Goal: Task Accomplishment & Management: Use online tool/utility

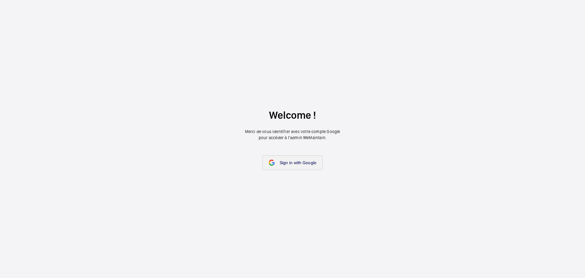
click at [297, 165] on span "Sign in with Google" at bounding box center [298, 162] width 37 height 5
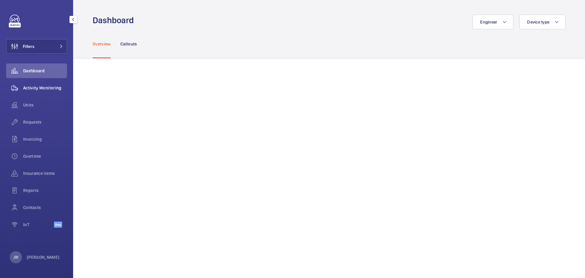
click at [56, 88] on span "Activity Monitoring" at bounding box center [45, 88] width 44 height 6
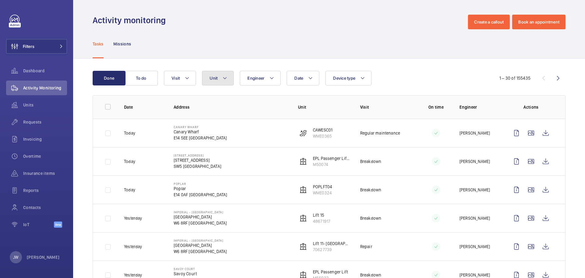
click at [227, 78] on mat-icon at bounding box center [225, 77] width 5 height 7
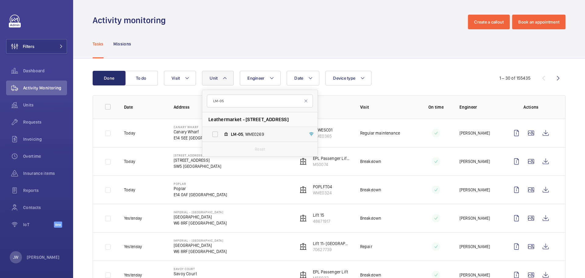
type input "LM-05"
click at [254, 135] on span "LM-05 , WME0269" at bounding box center [266, 134] width 71 height 6
click at [221, 135] on input "LM-05 , WME0269" at bounding box center [215, 134] width 12 height 12
checkbox input "true"
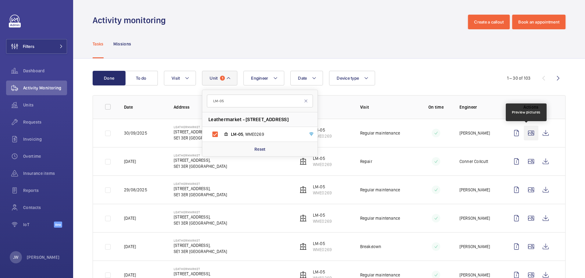
click at [528, 135] on wm-front-icon-button at bounding box center [531, 133] width 15 height 15
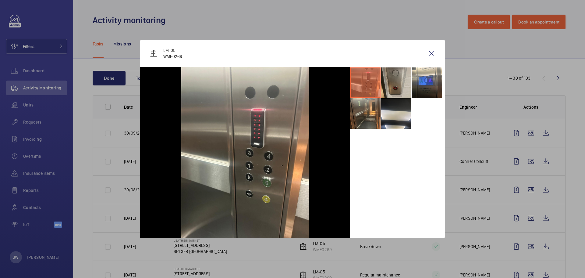
click at [404, 77] on li at bounding box center [396, 82] width 30 height 30
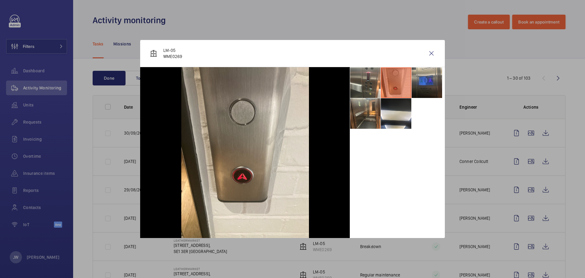
click at [431, 79] on li at bounding box center [427, 82] width 30 height 30
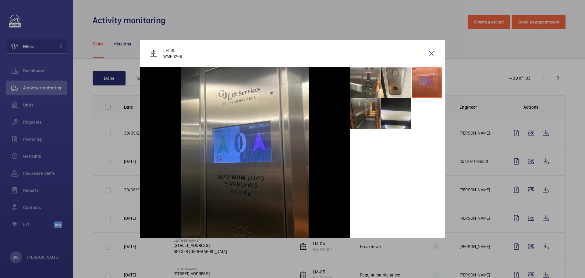
click at [373, 115] on li at bounding box center [365, 113] width 30 height 30
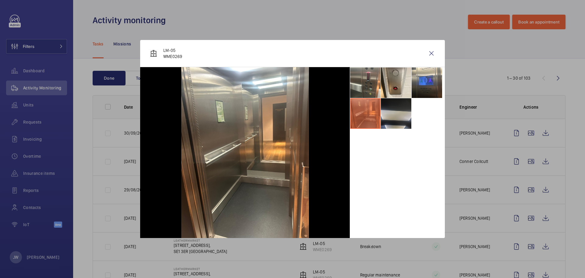
click at [395, 116] on li at bounding box center [396, 113] width 30 height 30
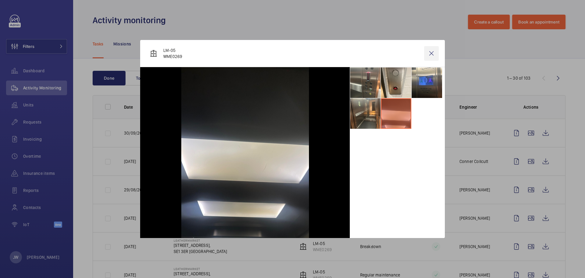
click at [432, 55] on wm-front-icon-button at bounding box center [431, 53] width 15 height 15
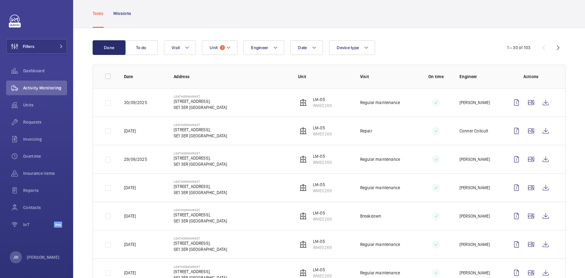
scroll to position [61, 0]
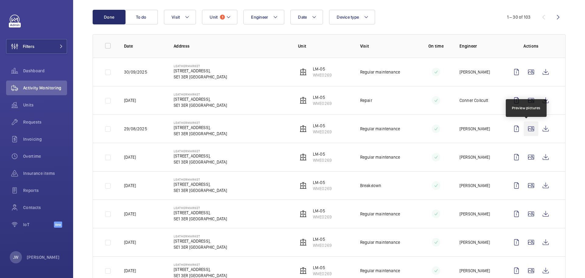
click at [525, 129] on wm-front-icon-button at bounding box center [531, 128] width 15 height 15
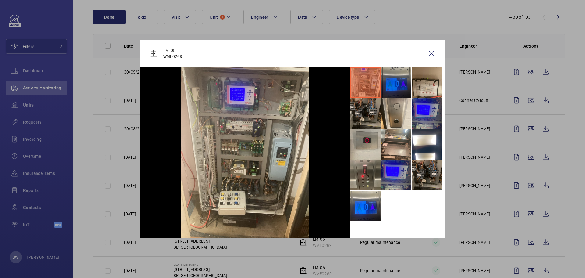
click at [400, 87] on li at bounding box center [396, 82] width 30 height 30
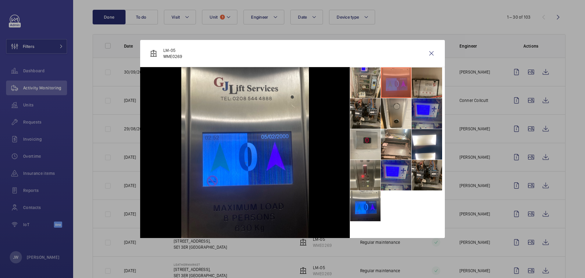
click at [433, 85] on li at bounding box center [427, 82] width 30 height 30
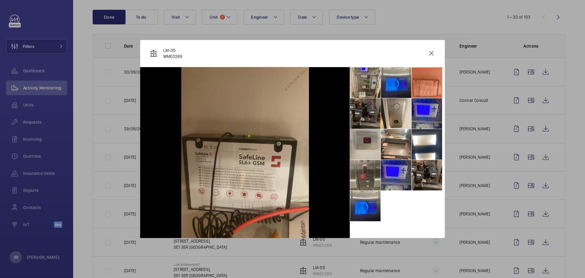
click at [364, 116] on li at bounding box center [365, 113] width 30 height 30
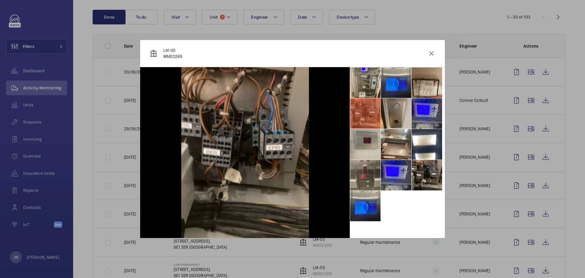
click at [398, 117] on li at bounding box center [396, 113] width 30 height 30
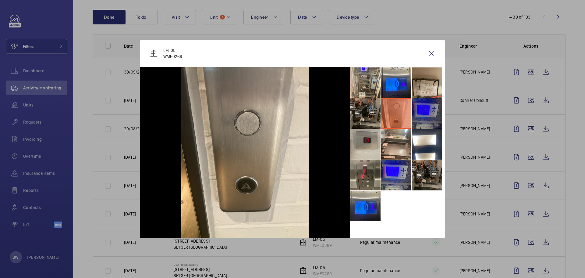
click at [423, 116] on li at bounding box center [427, 113] width 30 height 30
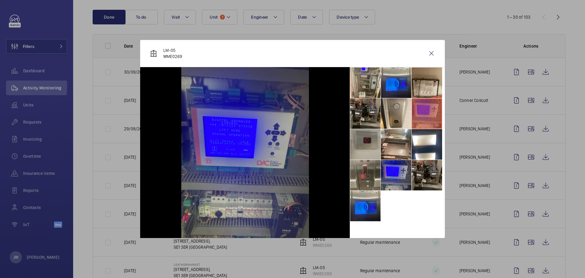
click at [371, 148] on li at bounding box center [365, 144] width 30 height 30
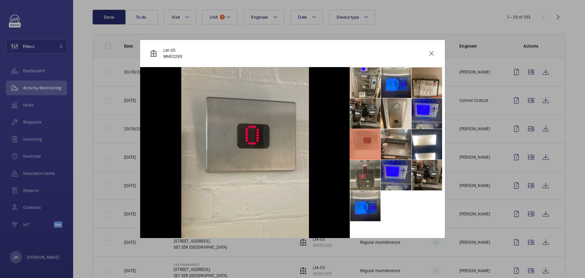
click at [402, 147] on li at bounding box center [396, 144] width 30 height 30
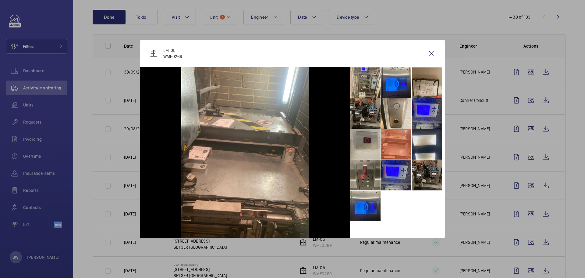
click at [421, 144] on li at bounding box center [427, 144] width 30 height 30
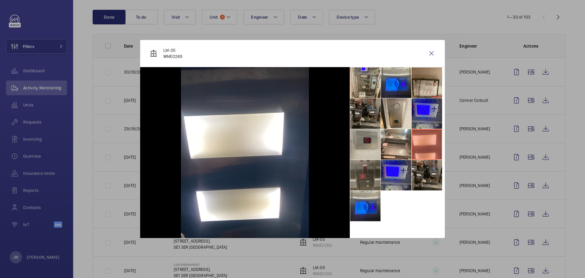
click at [374, 180] on li at bounding box center [365, 175] width 30 height 30
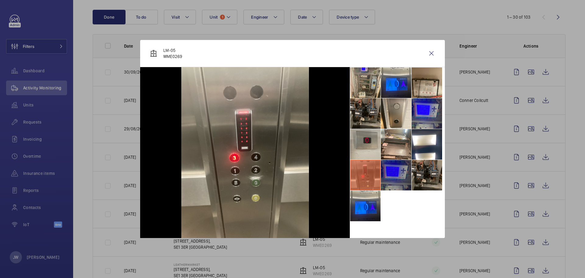
click at [396, 177] on li at bounding box center [396, 175] width 30 height 30
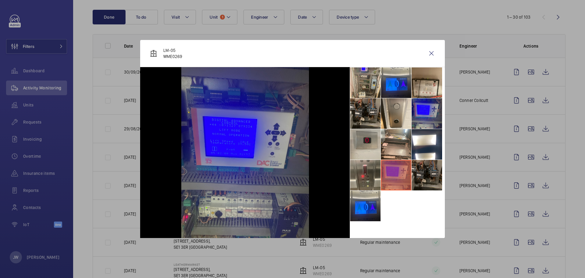
click at [425, 175] on li at bounding box center [427, 175] width 30 height 30
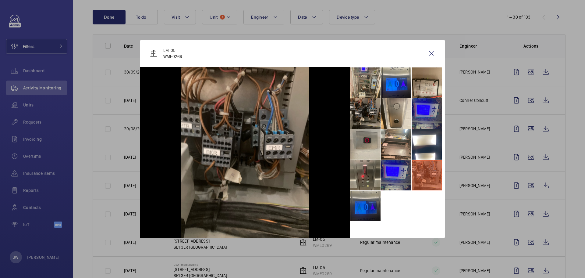
click at [369, 206] on li at bounding box center [365, 206] width 30 height 30
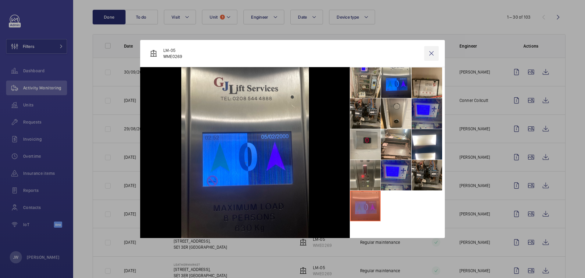
click at [432, 55] on wm-front-icon-button at bounding box center [431, 53] width 15 height 15
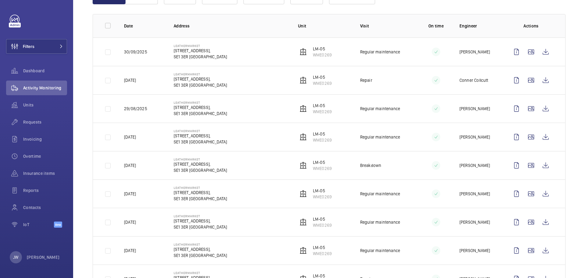
scroll to position [91, 0]
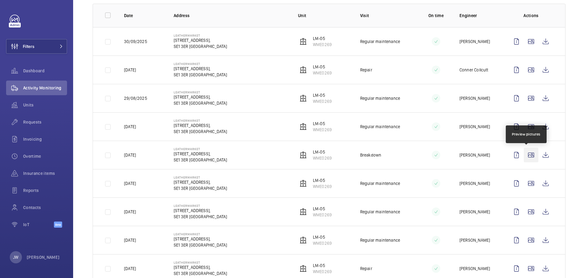
click at [525, 154] on wm-front-icon-button at bounding box center [531, 155] width 15 height 15
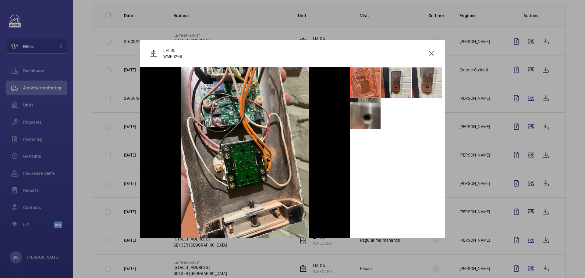
click at [369, 120] on li at bounding box center [365, 113] width 30 height 30
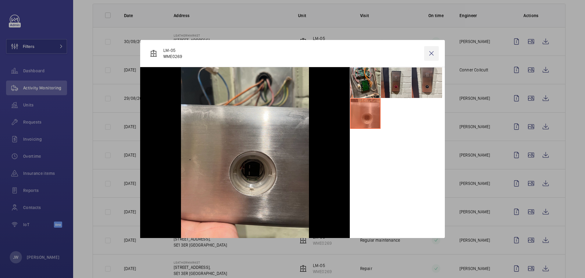
click at [431, 55] on wm-front-icon-button at bounding box center [431, 53] width 15 height 15
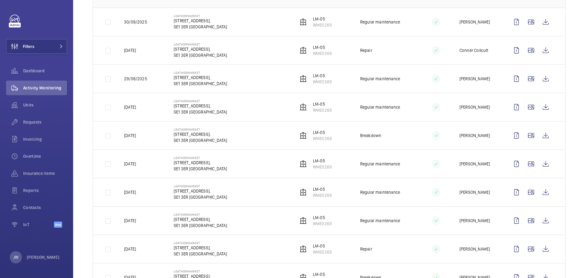
scroll to position [122, 0]
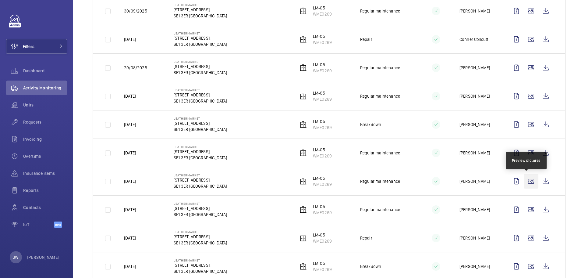
click at [526, 179] on wm-front-icon-button at bounding box center [531, 181] width 15 height 15
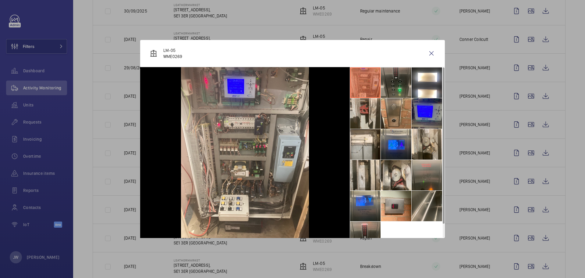
click at [385, 88] on li at bounding box center [396, 82] width 30 height 30
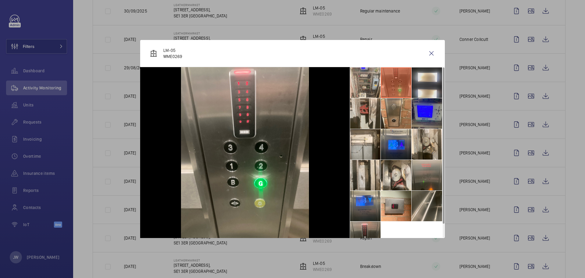
click at [417, 92] on li at bounding box center [427, 82] width 30 height 30
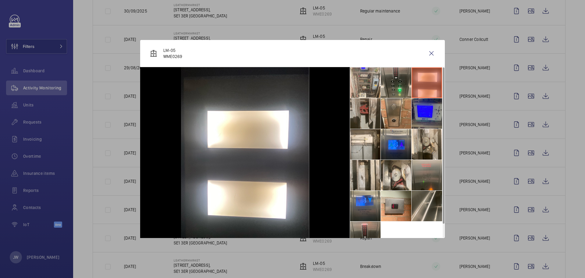
click at [373, 120] on li at bounding box center [365, 113] width 30 height 30
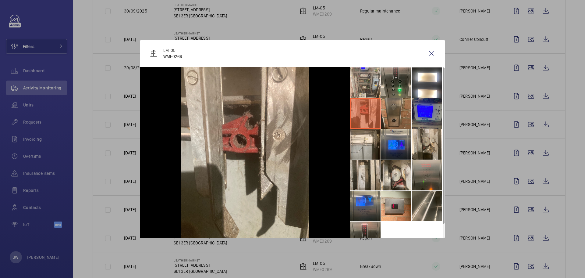
click at [401, 119] on li at bounding box center [396, 113] width 30 height 30
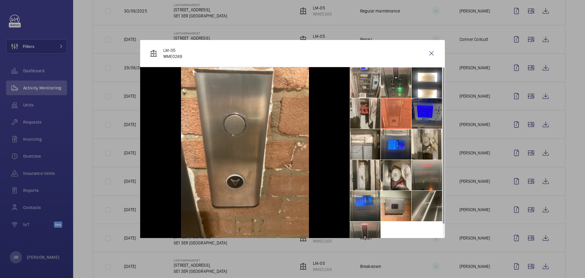
click at [421, 119] on li at bounding box center [427, 113] width 30 height 30
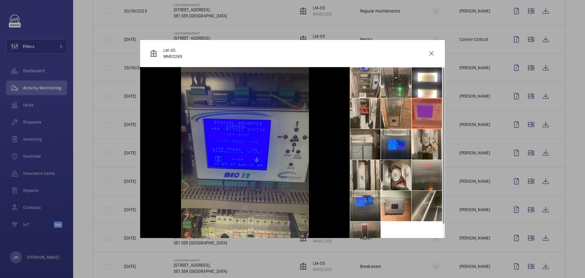
click at [360, 146] on li at bounding box center [365, 144] width 30 height 30
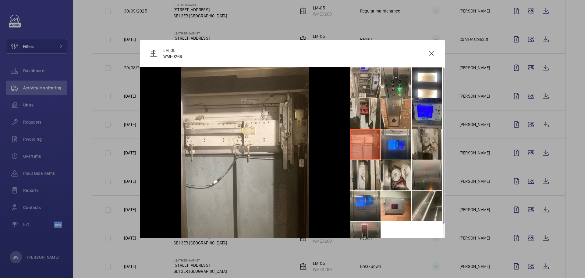
click at [426, 137] on li at bounding box center [427, 144] width 30 height 30
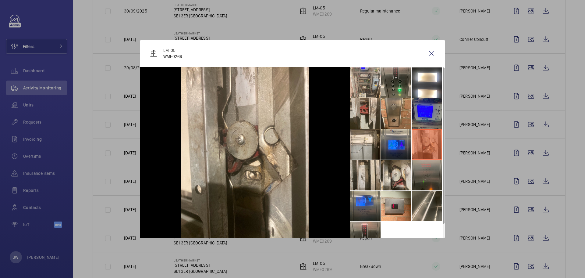
click at [419, 175] on li at bounding box center [427, 175] width 30 height 30
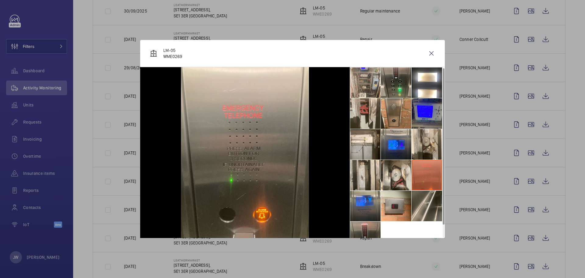
scroll to position [14, 0]
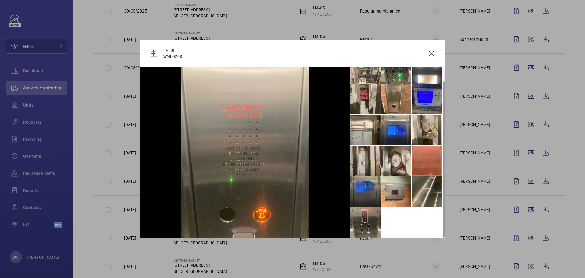
click at [372, 193] on li at bounding box center [365, 191] width 30 height 30
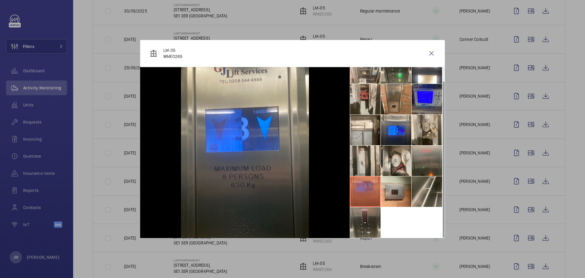
click at [371, 219] on li at bounding box center [365, 222] width 30 height 30
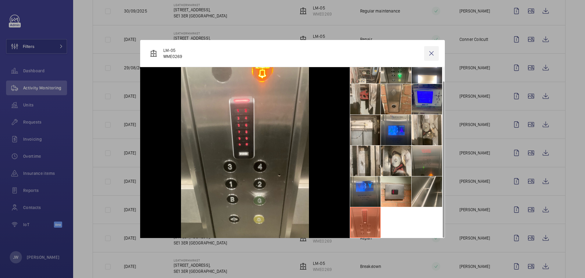
click at [430, 47] on wm-front-icon-button at bounding box center [431, 53] width 15 height 15
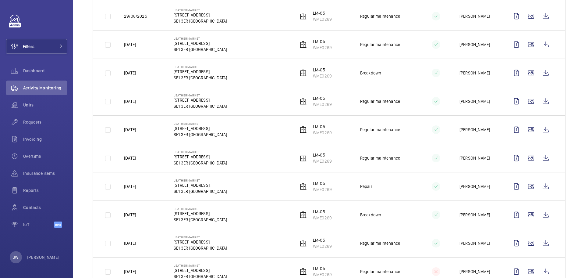
scroll to position [183, 0]
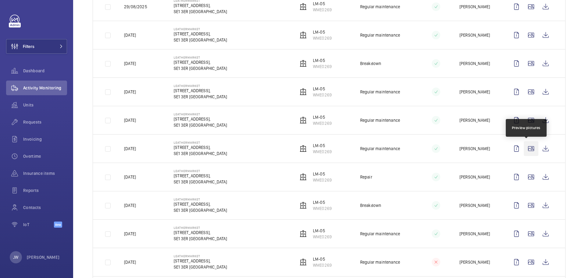
click at [529, 149] on wm-front-icon-button at bounding box center [531, 148] width 15 height 15
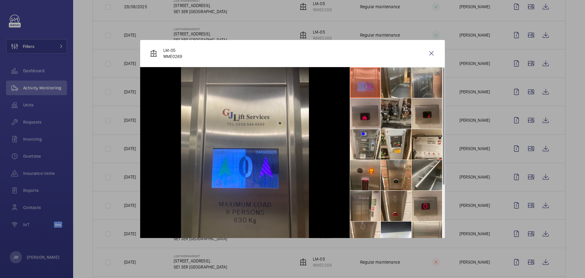
click at [527, 180] on div at bounding box center [292, 139] width 585 height 278
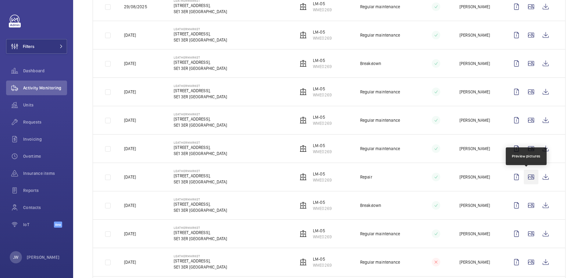
click at [528, 177] on wm-front-icon-button at bounding box center [531, 177] width 15 height 15
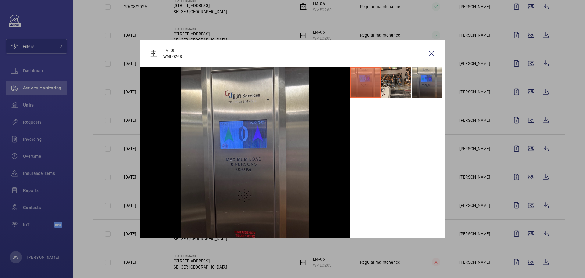
click at [508, 182] on div at bounding box center [292, 139] width 585 height 278
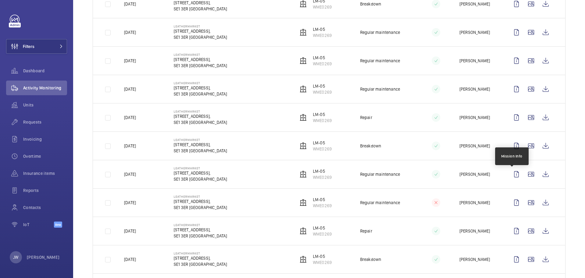
scroll to position [244, 0]
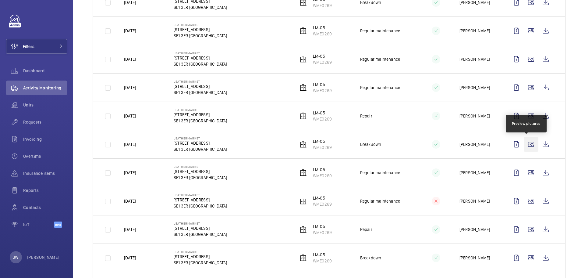
click at [524, 144] on wm-front-icon-button at bounding box center [531, 144] width 15 height 15
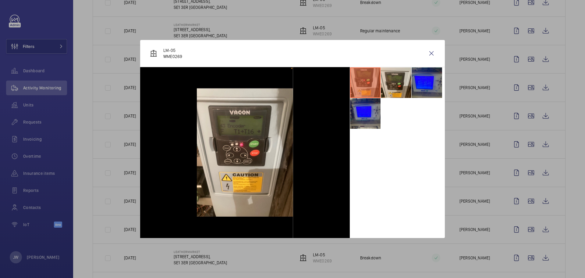
click at [512, 145] on div at bounding box center [292, 139] width 585 height 278
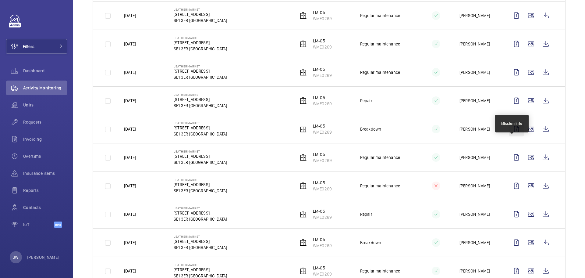
scroll to position [274, 0]
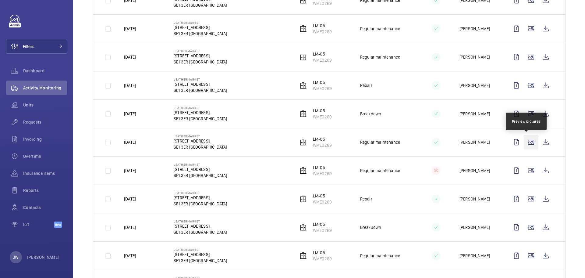
click at [528, 142] on wm-front-icon-button at bounding box center [531, 142] width 15 height 15
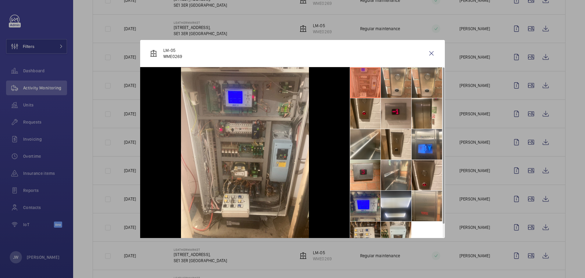
click at [499, 146] on div at bounding box center [292, 139] width 585 height 278
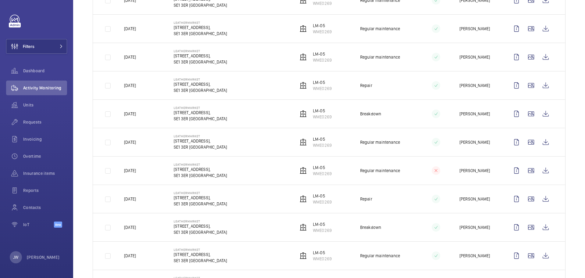
scroll to position [305, 0]
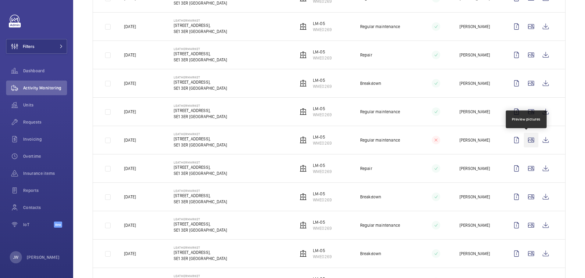
click at [524, 141] on wm-front-icon-button at bounding box center [531, 140] width 15 height 15
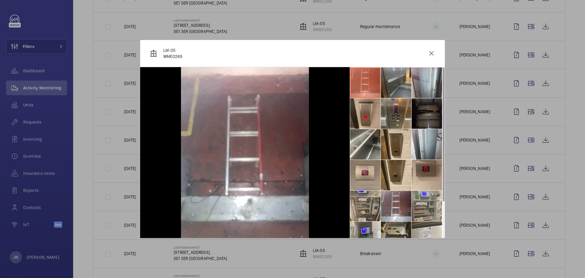
click at [393, 226] on li at bounding box center [396, 236] width 30 height 30
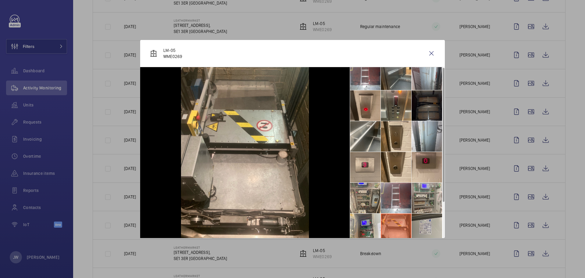
scroll to position [30, 0]
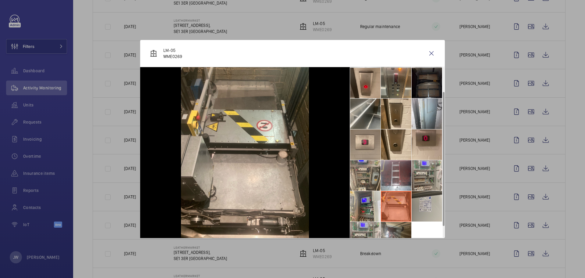
click at [431, 205] on li at bounding box center [427, 206] width 30 height 30
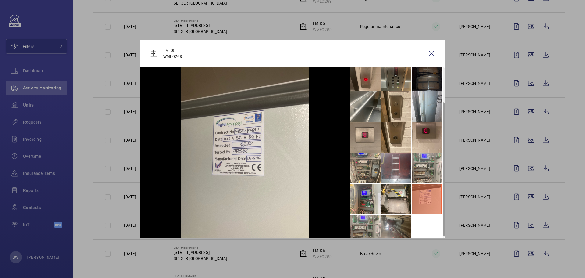
scroll to position [45, 0]
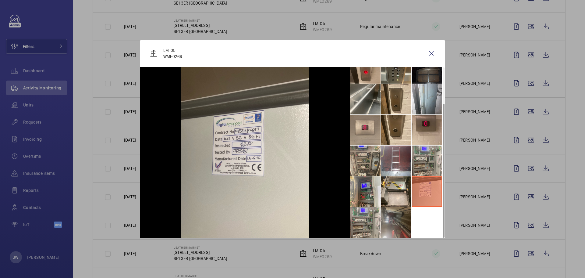
click at [394, 220] on li at bounding box center [396, 222] width 30 height 30
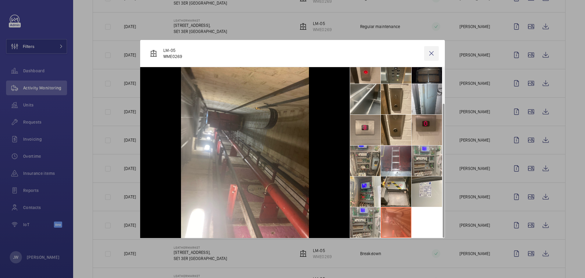
click at [434, 55] on wm-front-icon-button at bounding box center [431, 53] width 15 height 15
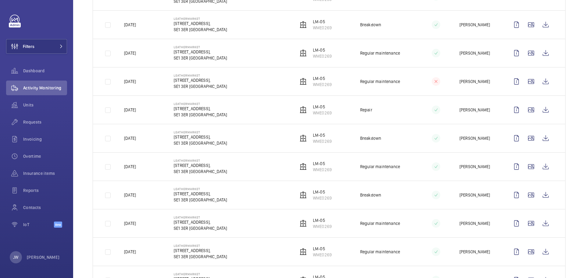
scroll to position [366, 0]
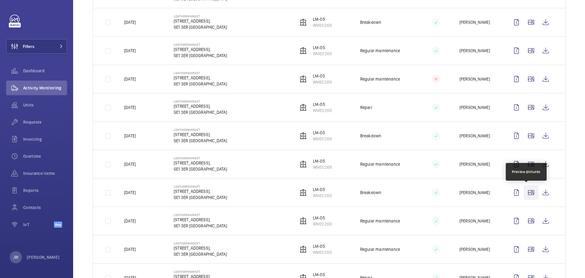
click at [529, 193] on wm-front-icon-button at bounding box center [531, 192] width 15 height 15
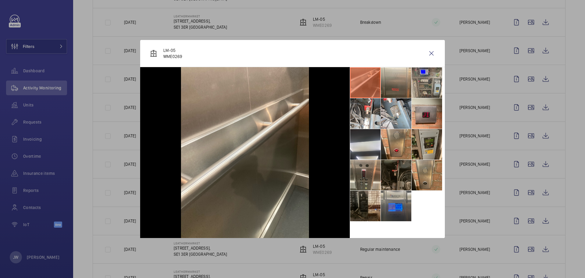
click at [394, 208] on li at bounding box center [396, 206] width 30 height 30
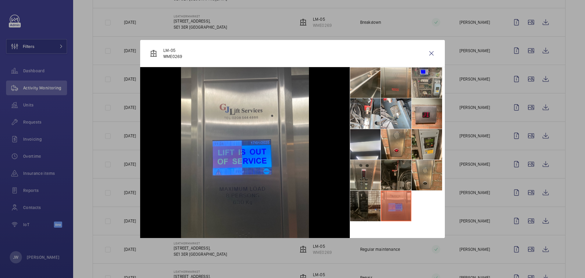
click at [374, 206] on li at bounding box center [365, 206] width 30 height 30
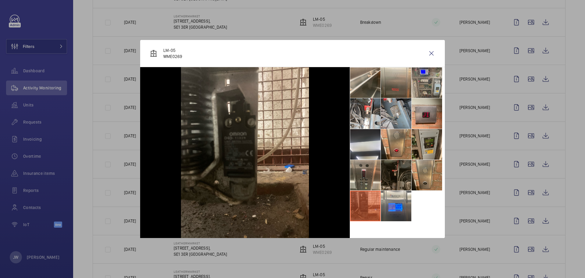
click at [391, 108] on li at bounding box center [396, 113] width 30 height 30
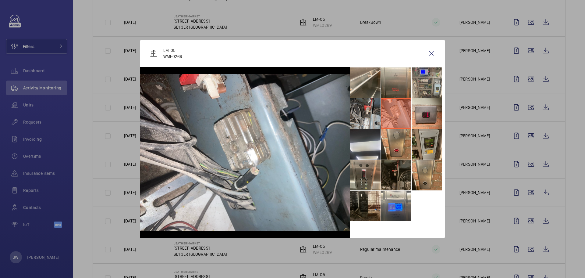
click at [376, 112] on li at bounding box center [365, 113] width 30 height 30
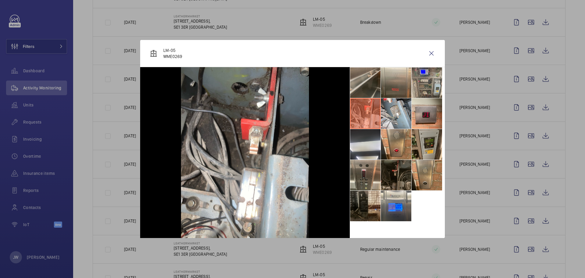
click at [370, 91] on li at bounding box center [365, 82] width 30 height 30
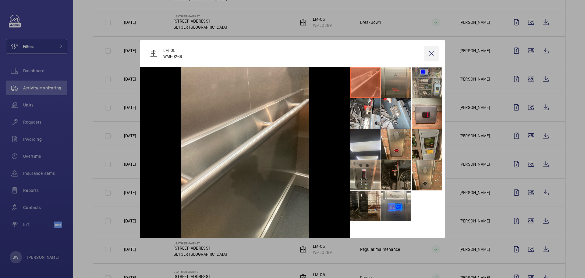
click at [431, 55] on wm-front-icon-button at bounding box center [431, 53] width 15 height 15
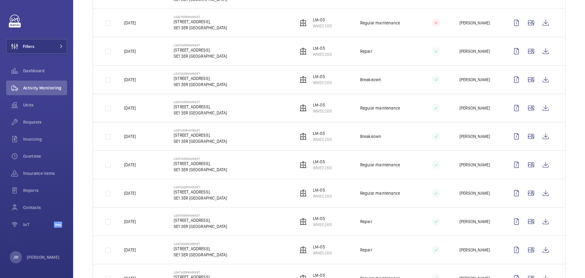
scroll to position [427, 0]
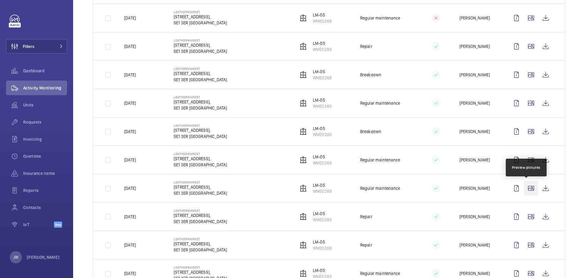
click at [529, 188] on wm-front-icon-button at bounding box center [531, 188] width 15 height 15
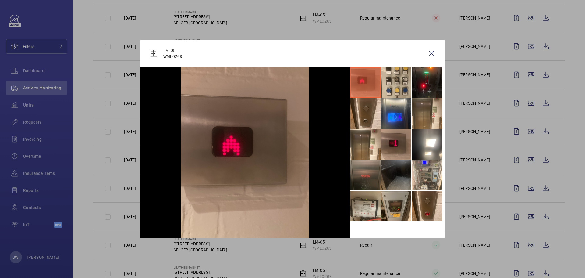
click at [491, 198] on div at bounding box center [292, 139] width 585 height 278
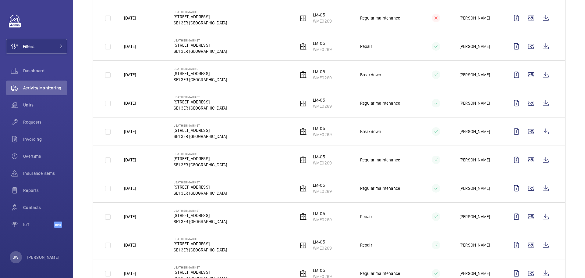
scroll to position [457, 0]
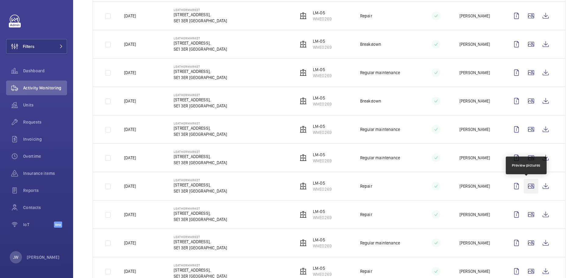
click at [525, 187] on wm-front-icon-button at bounding box center [531, 186] width 15 height 15
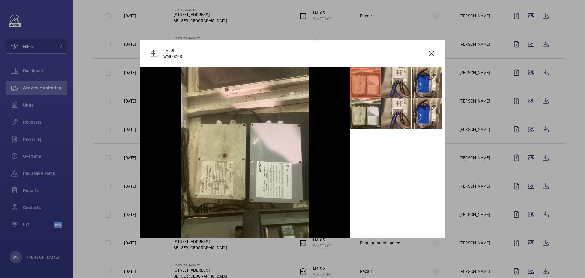
click at [497, 193] on div at bounding box center [292, 139] width 585 height 278
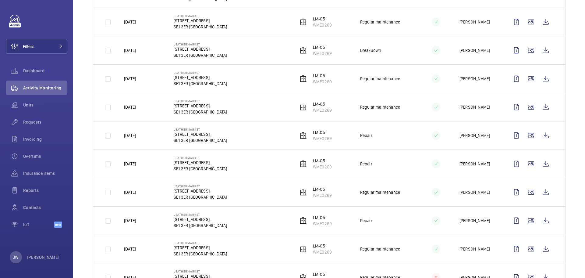
scroll to position [518, 0]
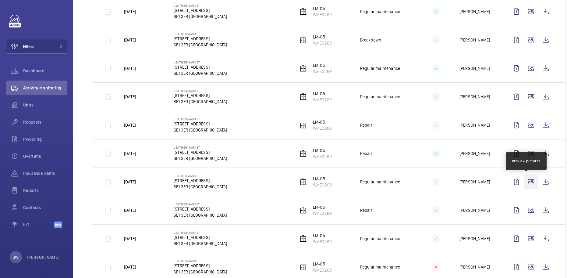
click at [528, 182] on wm-front-icon-button at bounding box center [531, 181] width 15 height 15
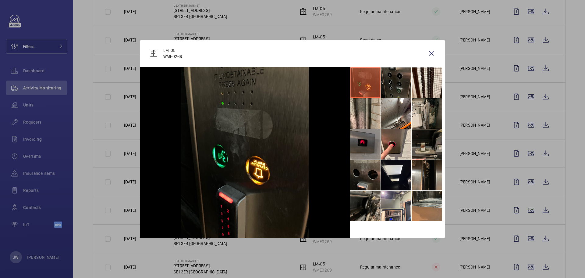
click at [369, 201] on li at bounding box center [365, 206] width 30 height 30
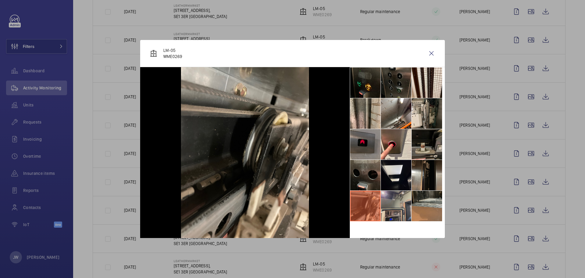
click at [393, 200] on li at bounding box center [396, 206] width 30 height 30
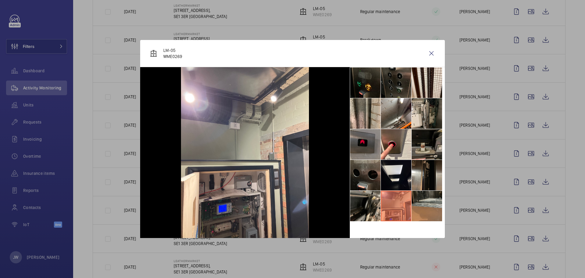
click at [469, 171] on div at bounding box center [292, 139] width 585 height 278
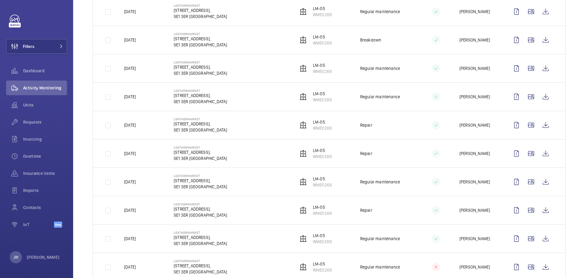
scroll to position [549, 0]
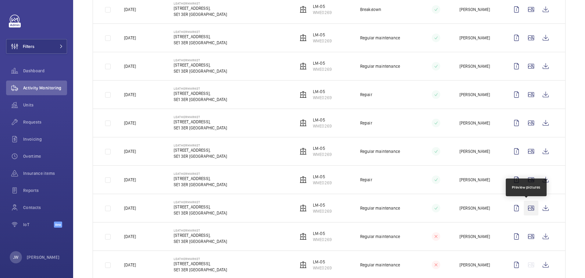
click at [527, 206] on wm-front-icon-button at bounding box center [531, 208] width 15 height 15
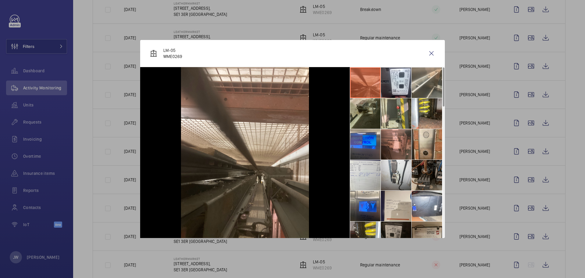
click at [361, 108] on li at bounding box center [365, 113] width 30 height 30
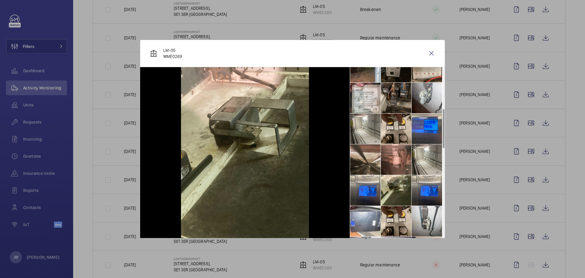
scroll to position [183, 0]
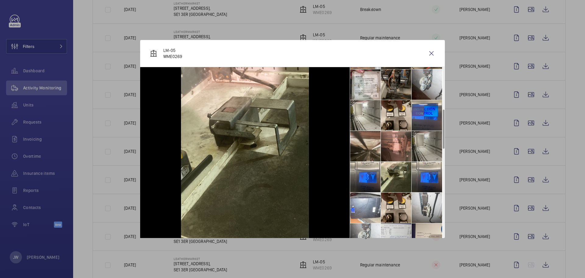
click at [423, 136] on li at bounding box center [427, 146] width 30 height 30
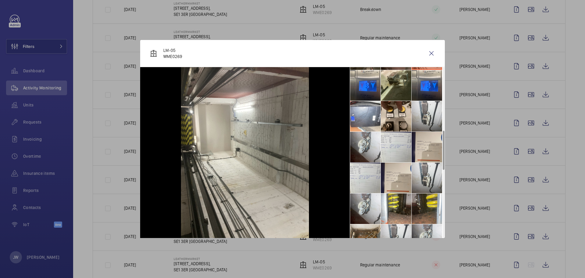
scroll to position [305, 0]
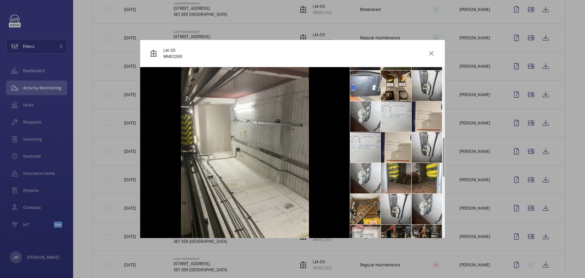
click at [400, 170] on li at bounding box center [396, 178] width 30 height 30
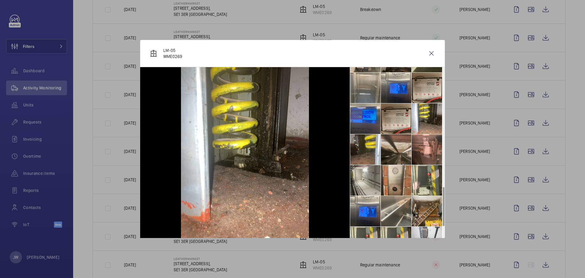
scroll to position [549, 0]
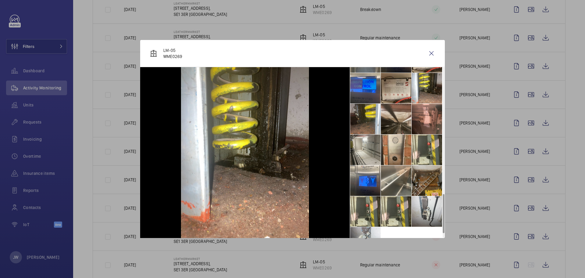
click at [415, 169] on li at bounding box center [427, 180] width 30 height 30
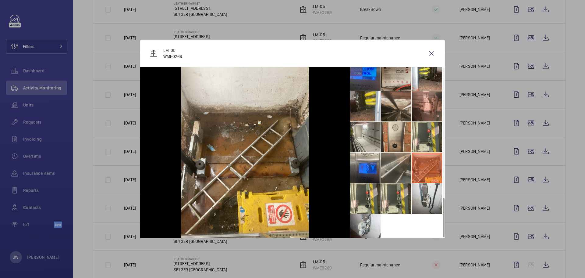
scroll to position [569, 0]
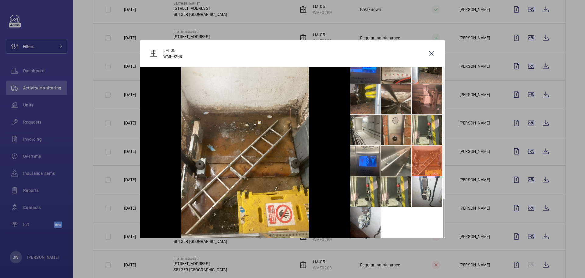
click at [472, 170] on div at bounding box center [292, 139] width 585 height 278
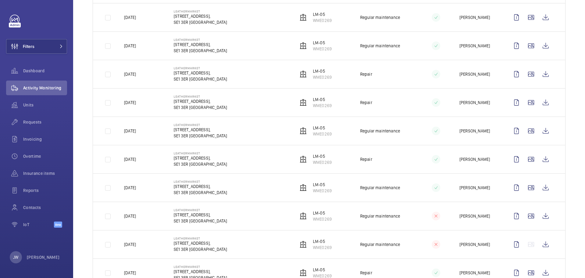
scroll to position [579, 0]
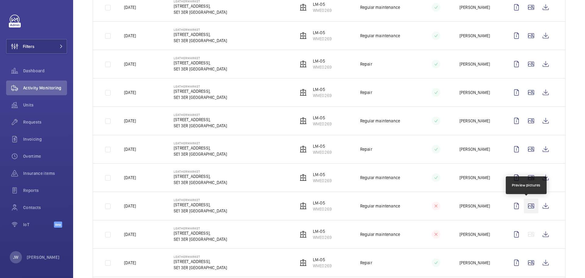
click at [527, 207] on wm-front-icon-button at bounding box center [531, 205] width 15 height 15
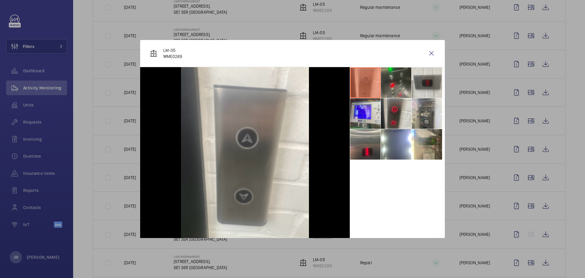
click at [485, 207] on div at bounding box center [292, 139] width 585 height 278
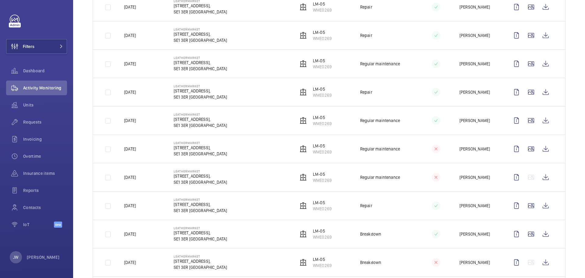
scroll to position [640, 0]
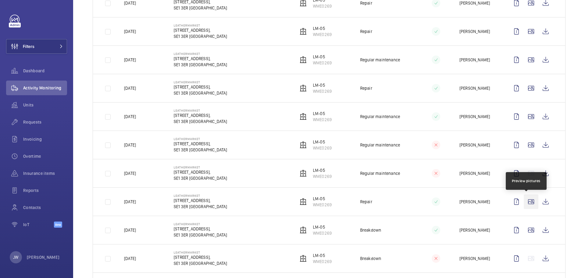
click at [530, 201] on wm-front-icon-button at bounding box center [531, 201] width 15 height 15
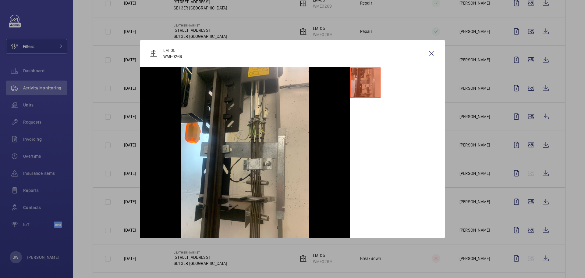
click at [477, 176] on div at bounding box center [292, 139] width 585 height 278
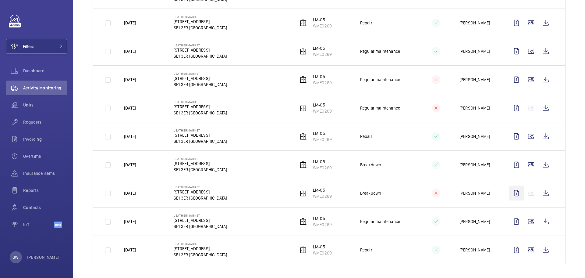
scroll to position [706, 0]
click at [526, 220] on wm-front-icon-button at bounding box center [531, 220] width 15 height 15
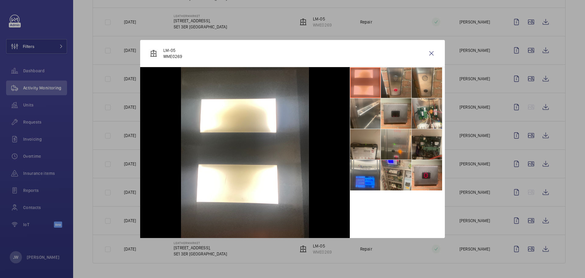
click at [487, 210] on div at bounding box center [292, 139] width 585 height 278
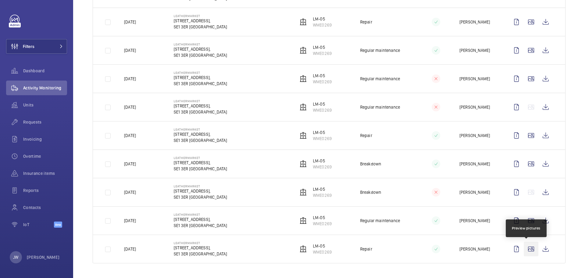
click at [528, 246] on wm-front-icon-button at bounding box center [531, 248] width 15 height 15
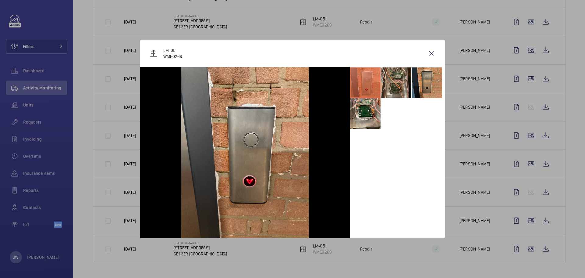
click at [484, 201] on div at bounding box center [292, 139] width 585 height 278
